Goal: Information Seeking & Learning: Check status

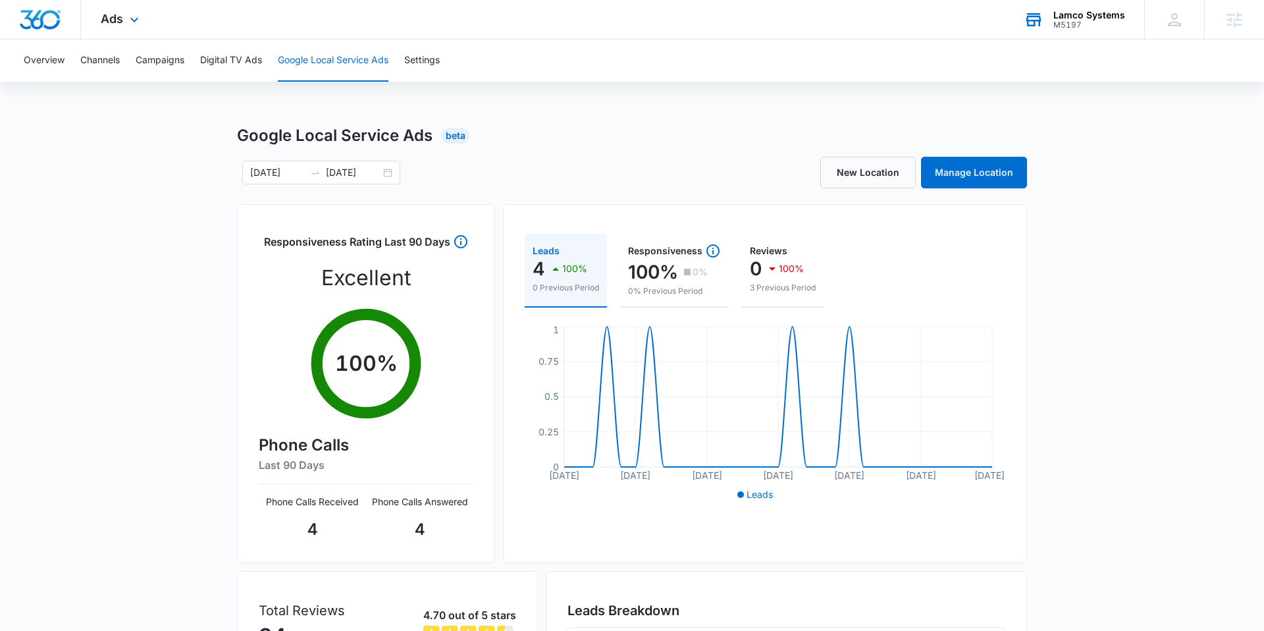
click at [1077, 33] on div "Lamco Systems M5197 Your Accounts View All" at bounding box center [1074, 19] width 140 height 39
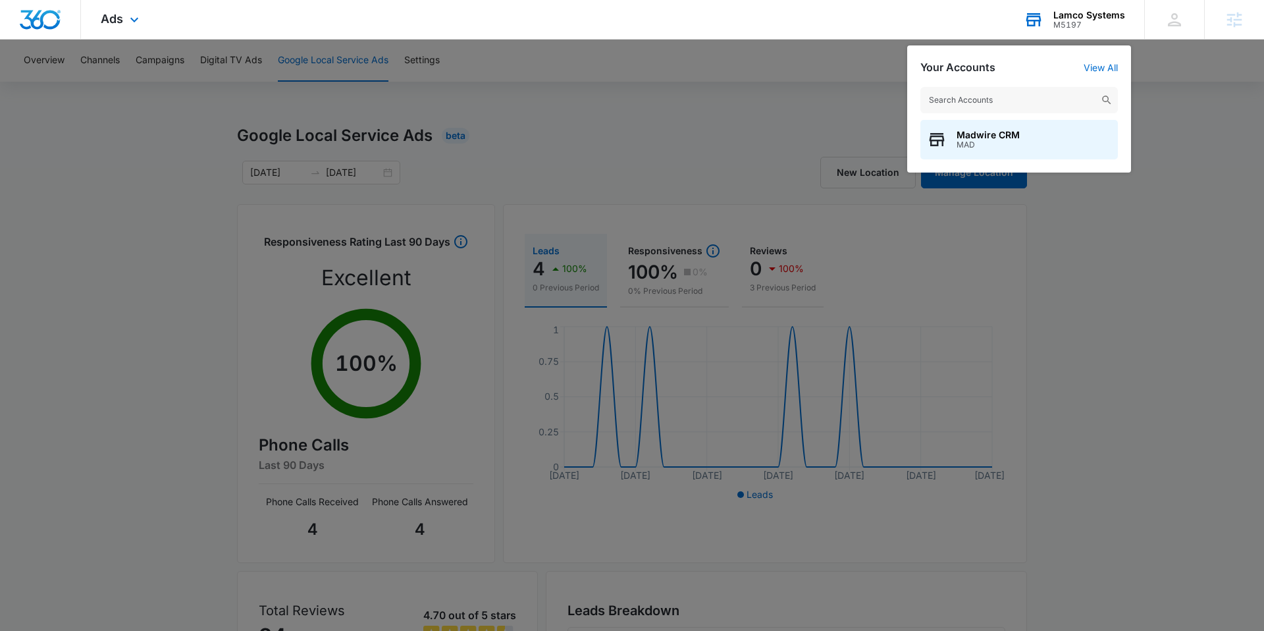
click at [1020, 97] on input "text" at bounding box center [1018, 100] width 197 height 26
type input "LA cei"
click at [1015, 134] on div "LA Ceilings M3715" at bounding box center [1018, 139] width 197 height 39
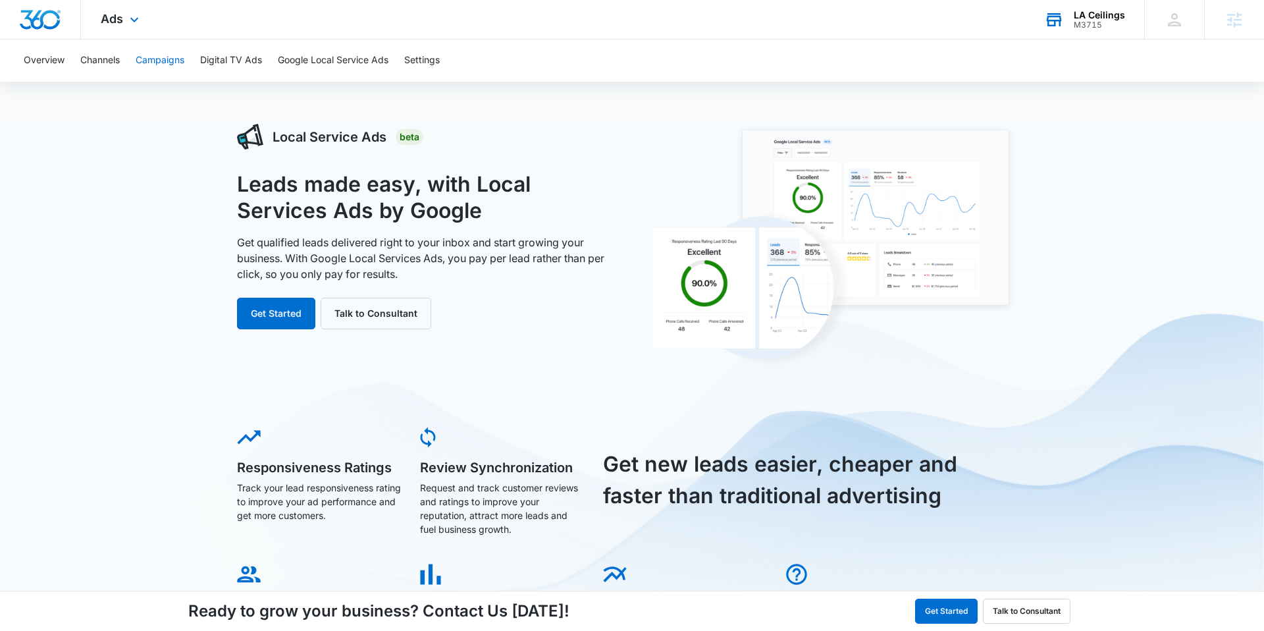
click at [172, 58] on button "Campaigns" at bounding box center [160, 60] width 49 height 42
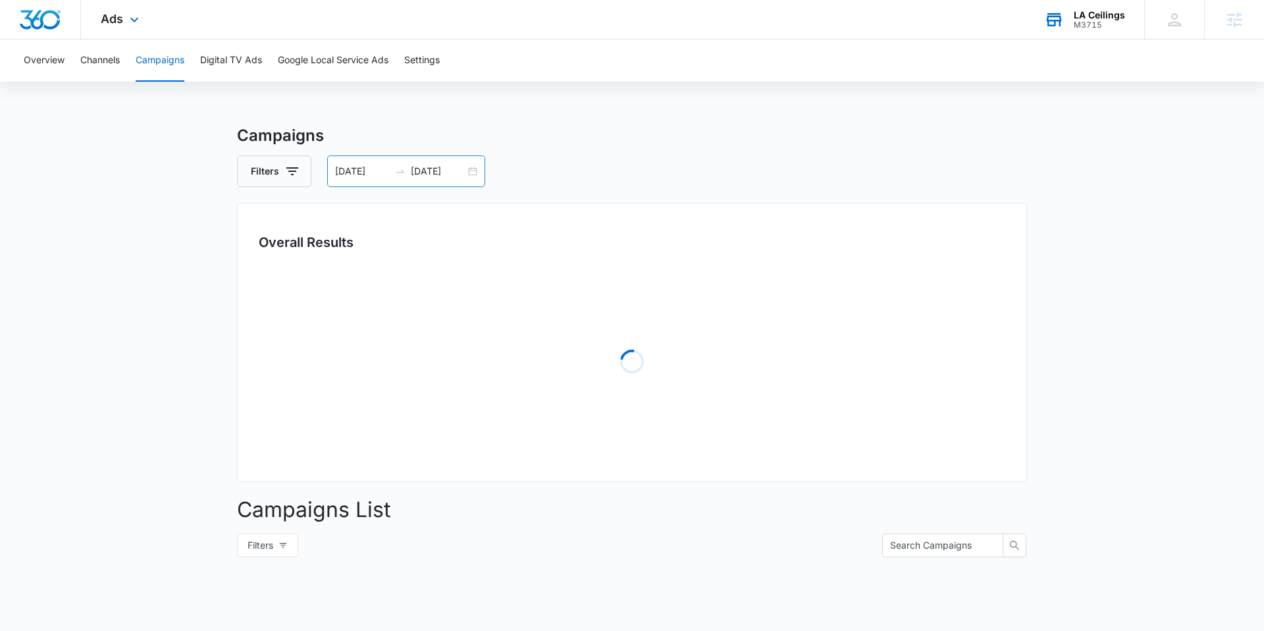
click at [376, 169] on input "[DATE]" at bounding box center [362, 171] width 55 height 14
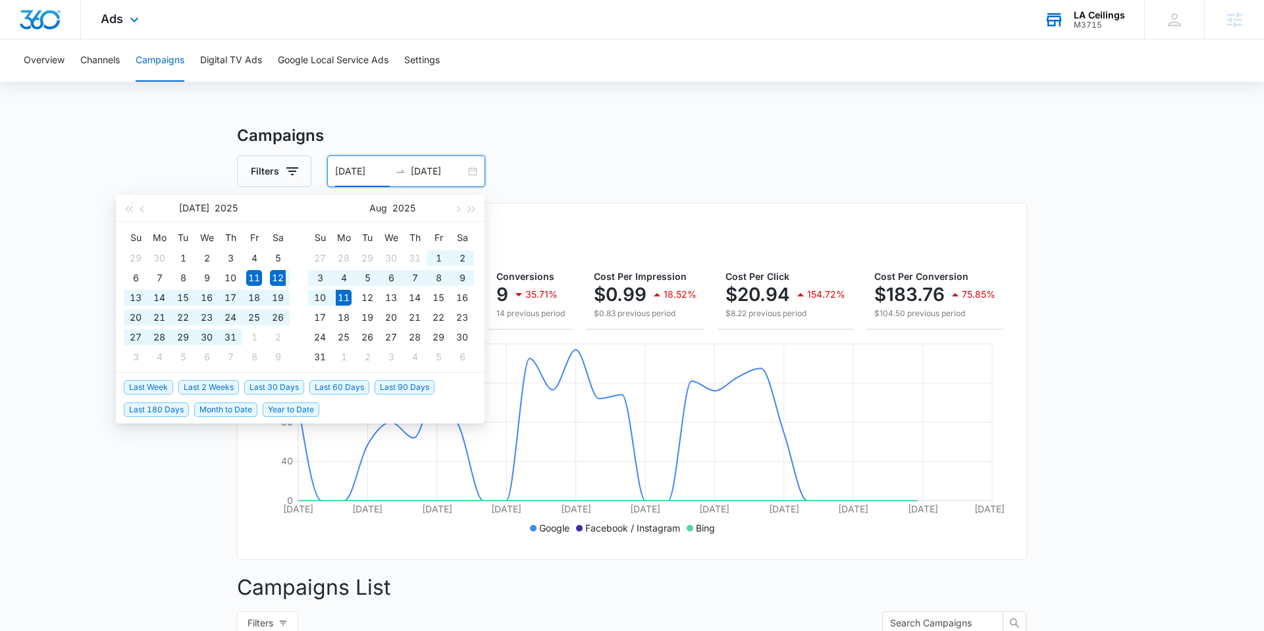
click at [249, 386] on span "Last 30 Days" at bounding box center [274, 387] width 60 height 14
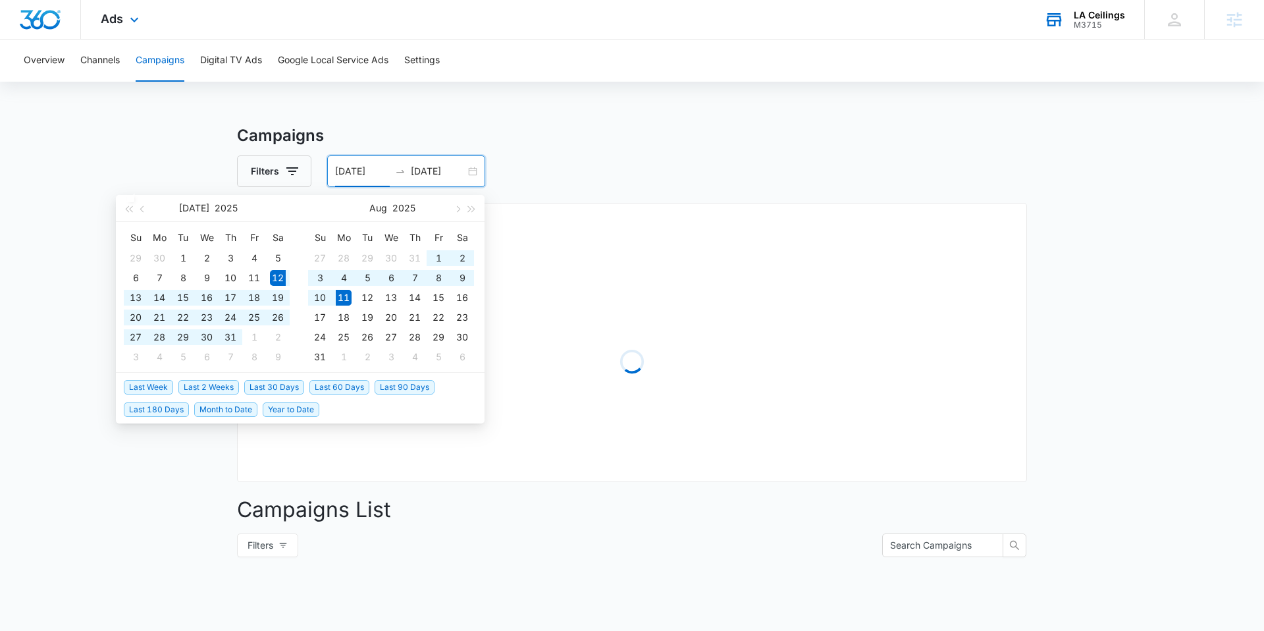
type input "[DATE]"
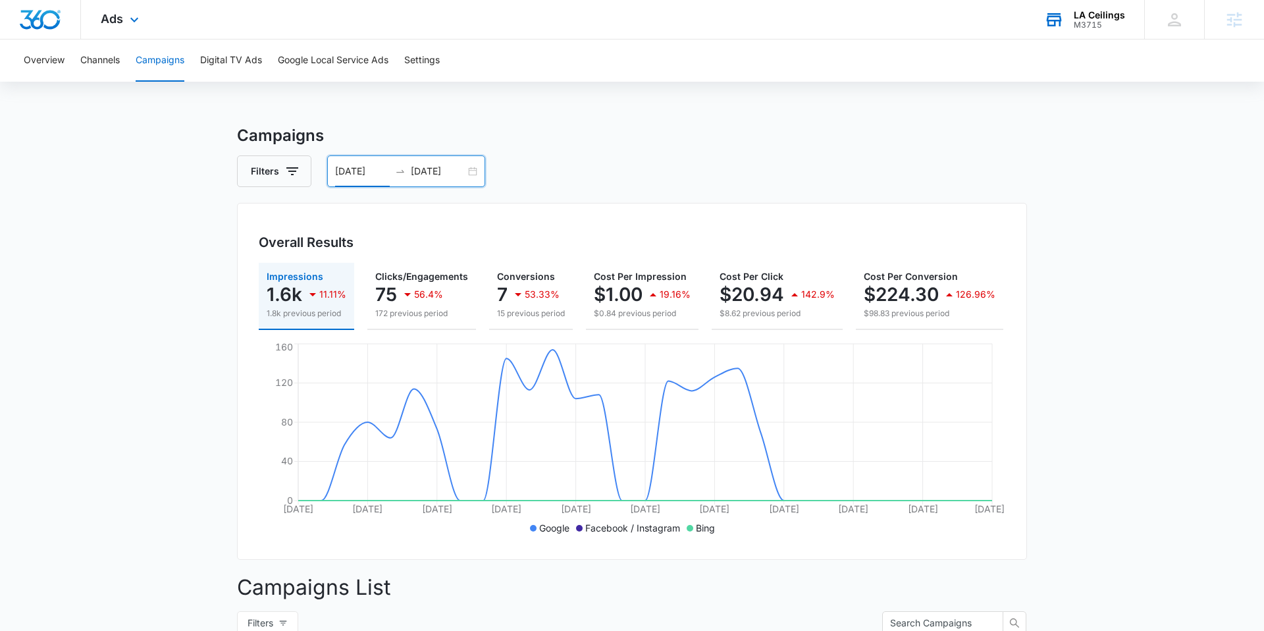
click at [353, 179] on div "[DATE] [DATE]" at bounding box center [406, 171] width 158 height 32
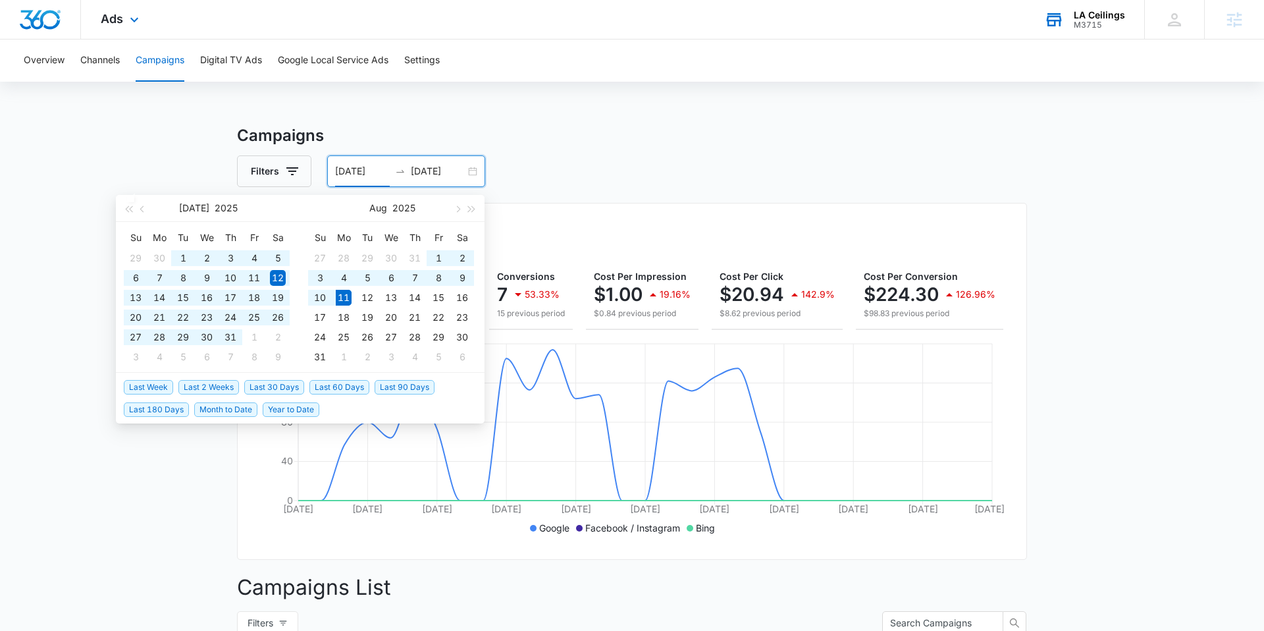
click at [344, 389] on span "Last 60 Days" at bounding box center [339, 387] width 60 height 14
type input "[DATE]"
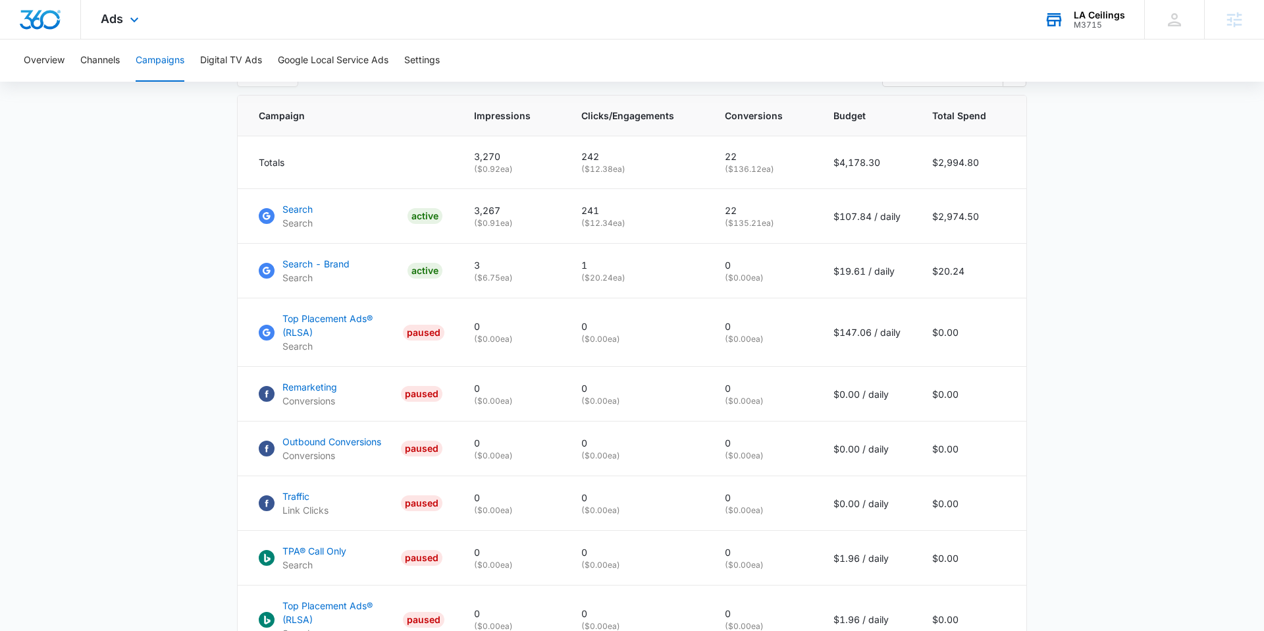
scroll to position [549, 0]
click at [297, 206] on p "Search" at bounding box center [297, 208] width 30 height 14
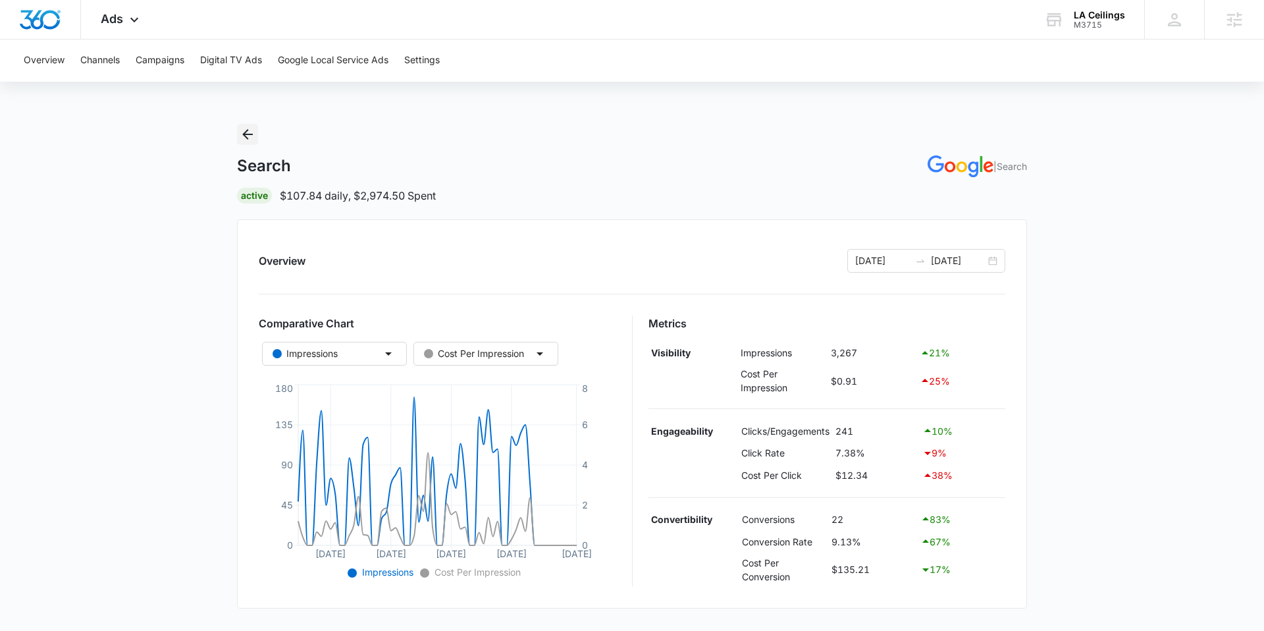
click at [244, 136] on icon "Back" at bounding box center [247, 134] width 11 height 11
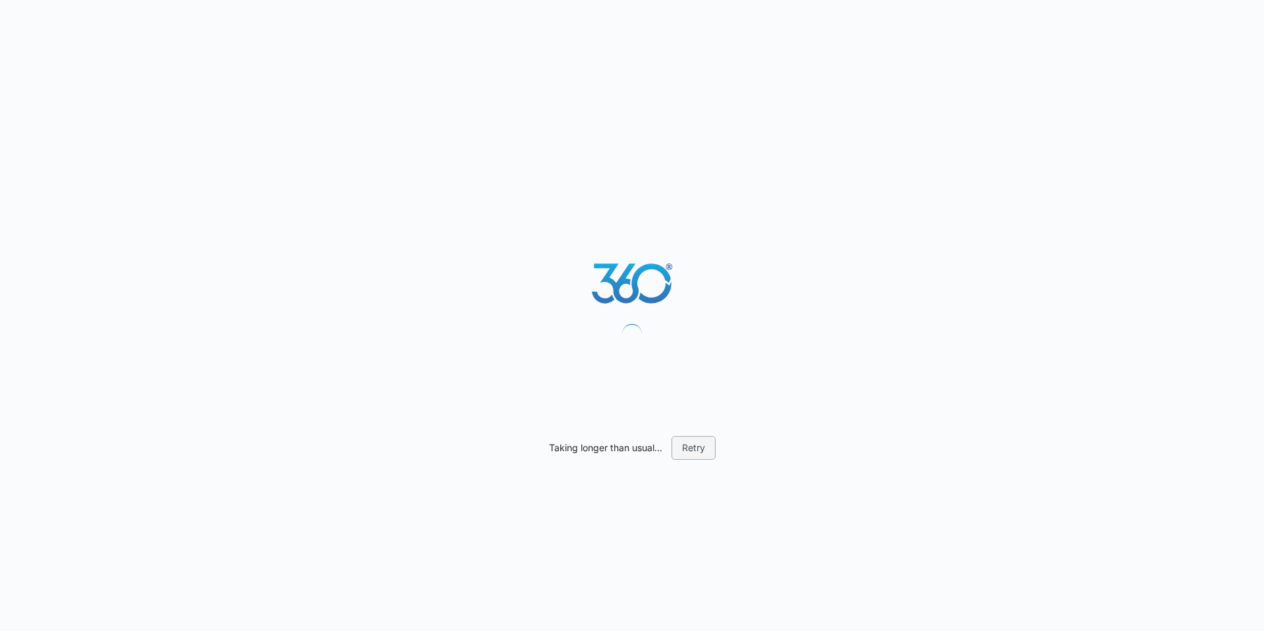
click at [698, 448] on button "Retry" at bounding box center [693, 448] width 44 height 24
click at [690, 447] on button "Retry" at bounding box center [693, 448] width 44 height 24
click at [696, 440] on button "Retry" at bounding box center [693, 448] width 44 height 24
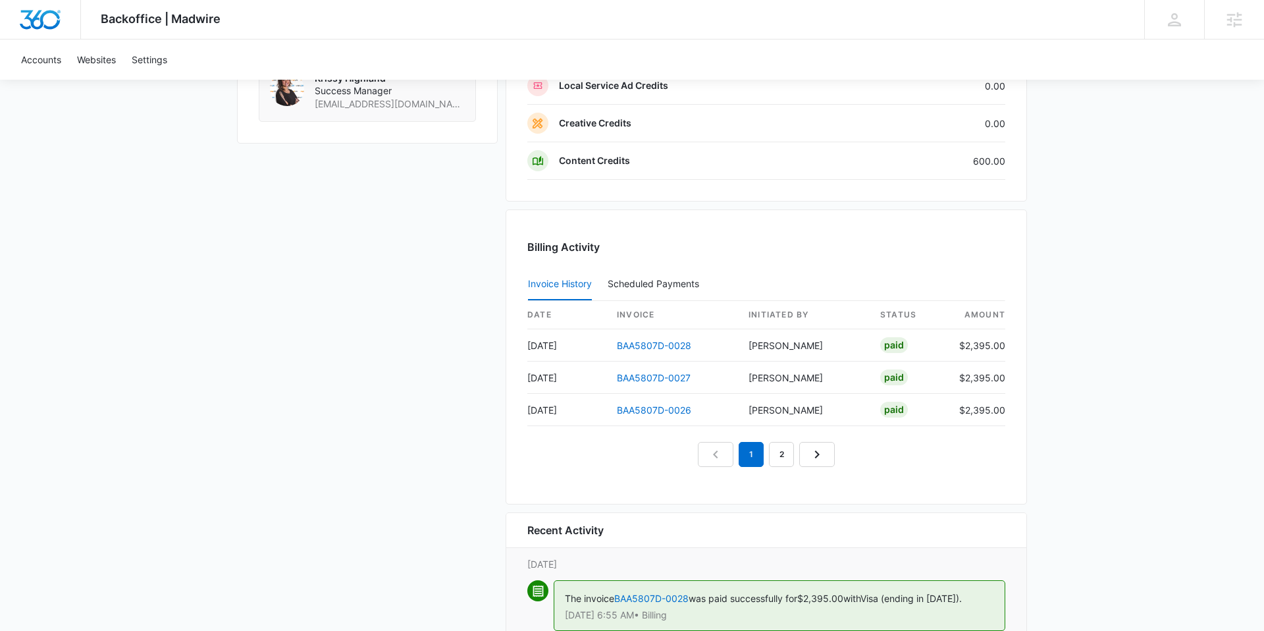
scroll to position [1226, 0]
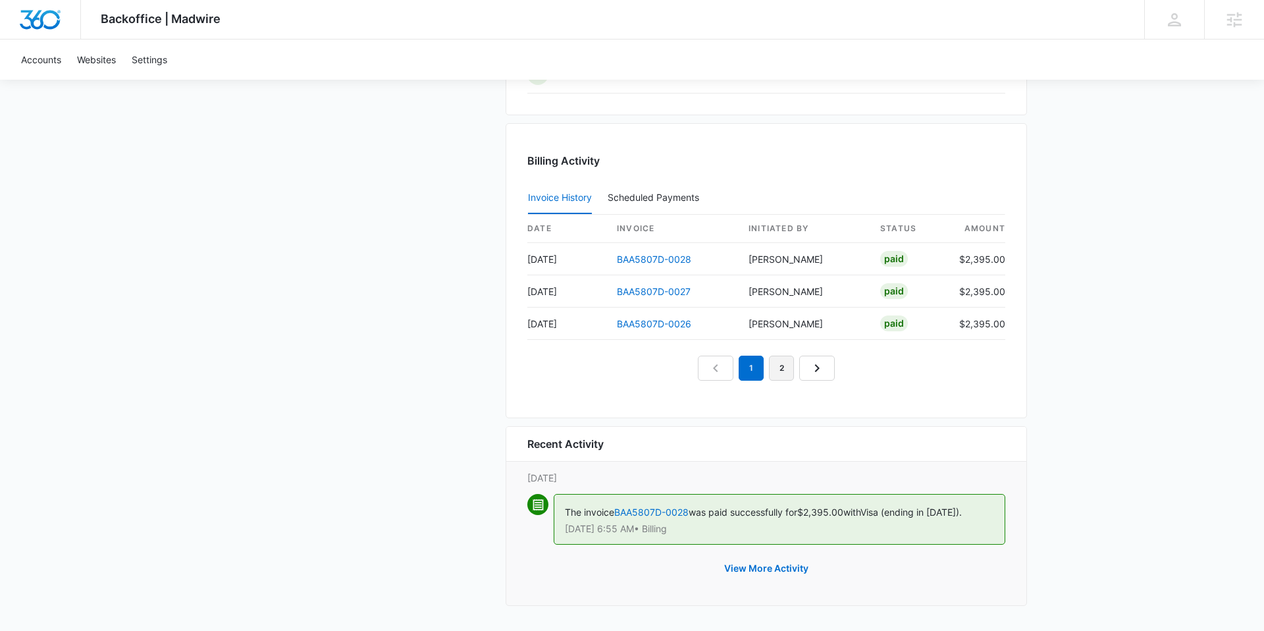
click at [781, 376] on link "2" at bounding box center [781, 367] width 25 height 25
click at [787, 372] on link "3" at bounding box center [796, 367] width 25 height 25
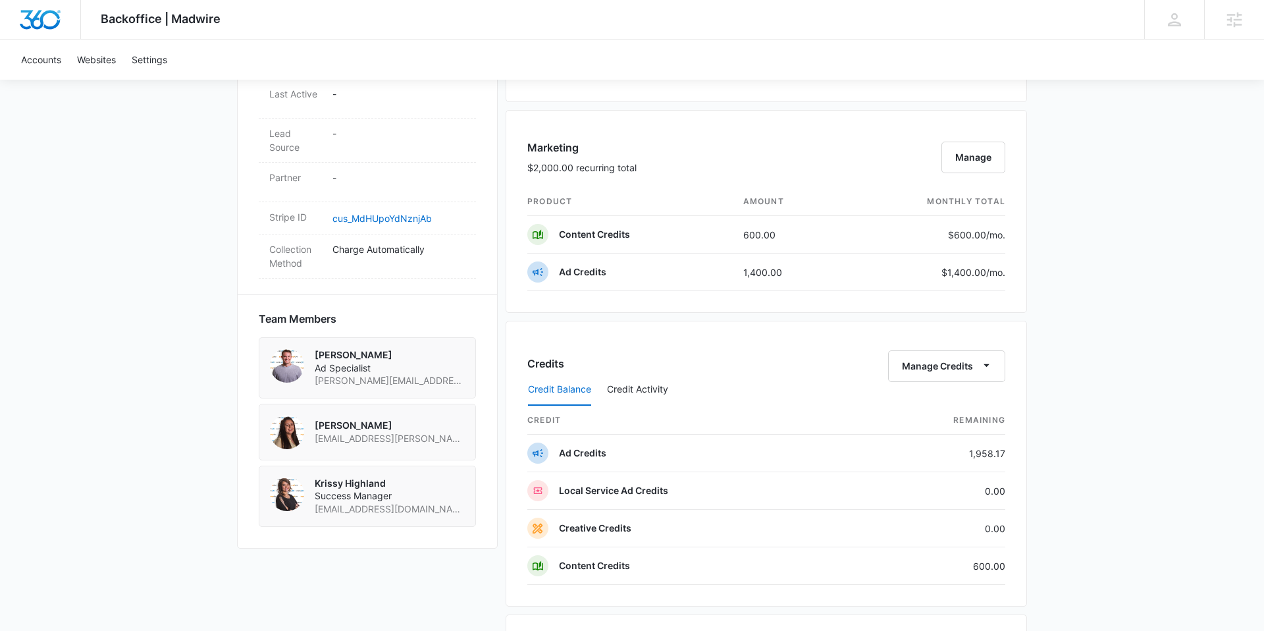
scroll to position [0, 0]
